Goal: Transaction & Acquisition: Subscribe to service/newsletter

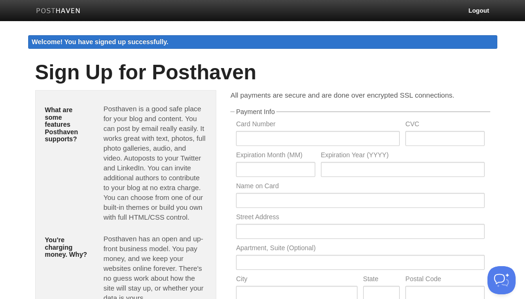
drag, startPoint x: 100, startPoint y: 110, endPoint x: 205, endPoint y: 220, distance: 152.0
click at [205, 220] on div "Posthaven is a good safe place for your blog and content. You can post by email…" at bounding box center [154, 165] width 117 height 130
click at [204, 216] on p "Posthaven is a good safe place for your blog and content. You can post by email…" at bounding box center [154, 163] width 103 height 118
drag, startPoint x: 204, startPoint y: 216, endPoint x: 99, endPoint y: 108, distance: 150.6
click at [99, 108] on div "Posthaven is a good safe place for your blog and content. You can post by email…" at bounding box center [154, 165] width 117 height 130
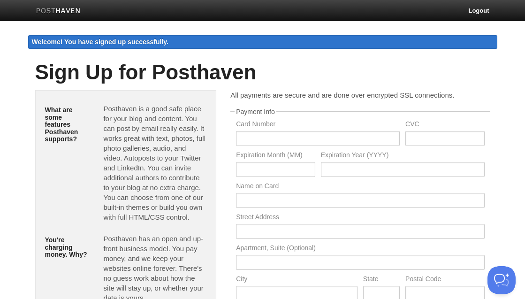
click at [115, 121] on p "Posthaven is a good safe place for your blog and content. You can post by email…" at bounding box center [154, 163] width 103 height 118
click at [44, 124] on div "What are some features Posthaven supports?" at bounding box center [67, 124] width 59 height 49
click at [45, 124] on h5 "What are some features Posthaven supports?" at bounding box center [67, 124] width 45 height 36
click at [134, 133] on p "Posthaven is a good safe place for your blog and content. You can post by email…" at bounding box center [154, 163] width 103 height 118
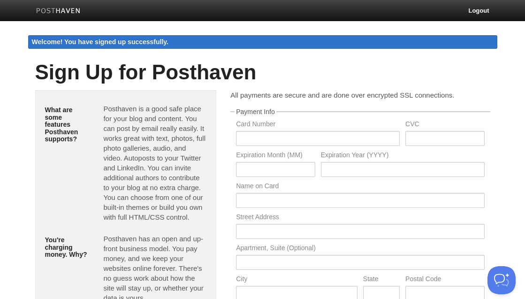
click at [61, 125] on h5 "What are some features Posthaven supports?" at bounding box center [67, 124] width 45 height 36
click at [120, 132] on p "Posthaven is a good safe place for your blog and content. You can post by email…" at bounding box center [154, 163] width 103 height 118
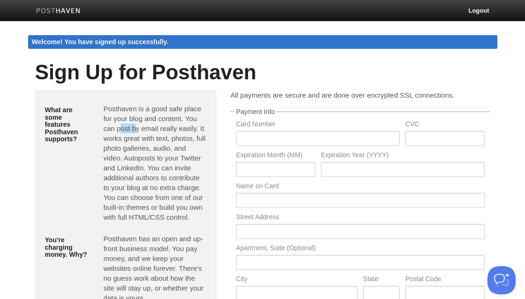
click at [120, 132] on p "Posthaven is a good safe place for your blog and content. You can post by email…" at bounding box center [154, 163] width 103 height 118
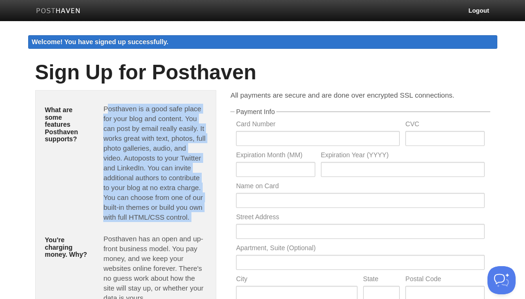
click at [120, 132] on p "Posthaven is a good safe place for your blog and content. You can post by email…" at bounding box center [154, 163] width 103 height 118
click at [152, 135] on p "Posthaven is a good safe place for your blog and content. You can post by email…" at bounding box center [154, 163] width 103 height 118
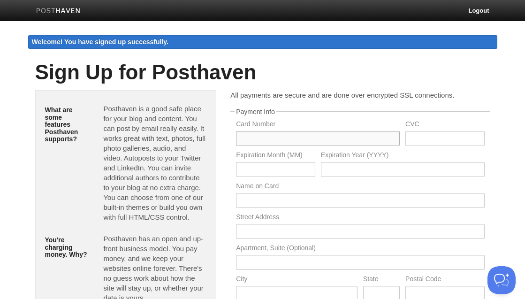
click at [266, 136] on input "text" at bounding box center [318, 138] width 164 height 15
click at [319, 121] on label "Card Number" at bounding box center [318, 125] width 164 height 9
click at [260, 132] on input "text" at bounding box center [318, 138] width 164 height 15
click at [323, 124] on label "Card Number" at bounding box center [318, 125] width 164 height 9
click at [320, 138] on input "text" at bounding box center [318, 138] width 164 height 15
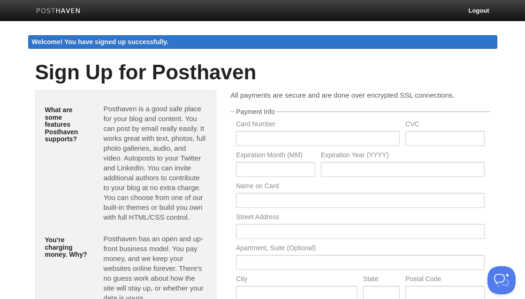
click at [332, 122] on label "Card Number" at bounding box center [318, 125] width 164 height 9
